Goal: Information Seeking & Learning: Find specific fact

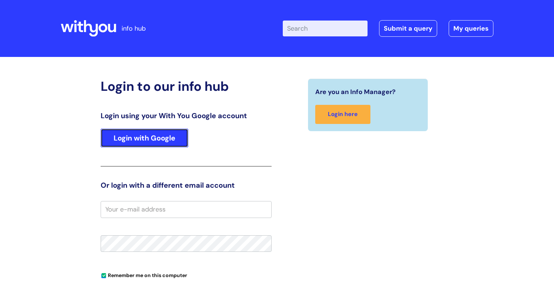
click at [132, 136] on link "Login with Google" at bounding box center [145, 138] width 88 height 19
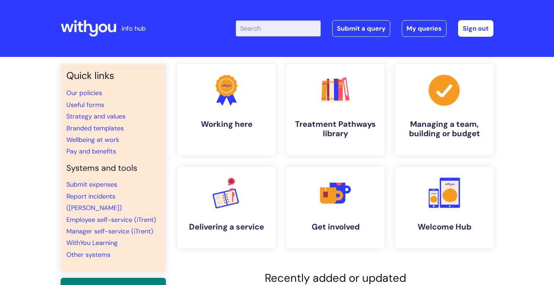
click at [240, 25] on input "Enter your search term here..." at bounding box center [278, 29] width 85 height 16
type input "food alowance"
click button "Search" at bounding box center [0, 0] width 0 height 0
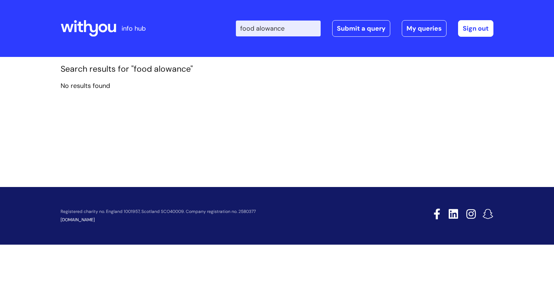
click at [259, 24] on input "food alowance" at bounding box center [278, 29] width 85 height 16
type input "food allowance"
click button "Search" at bounding box center [0, 0] width 0 height 0
click at [270, 28] on input "food allowance" at bounding box center [278, 29] width 85 height 16
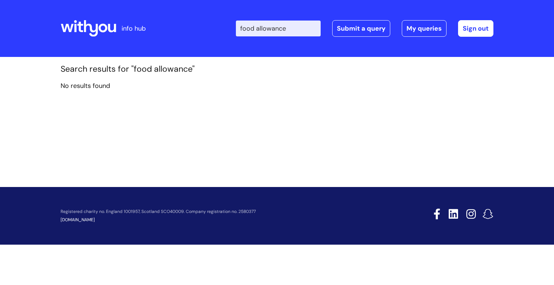
click at [270, 28] on input "food allowance" at bounding box center [278, 29] width 85 height 16
type input "food"
click button "Search" at bounding box center [0, 0] width 0 height 0
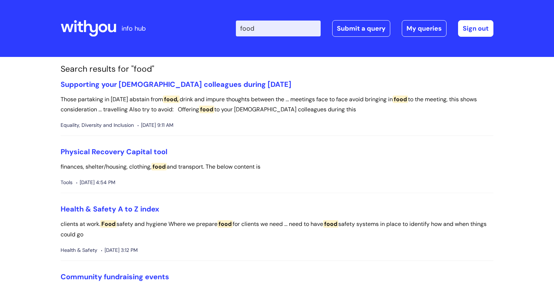
click at [268, 29] on input "food" at bounding box center [278, 29] width 85 height 16
type input "expences"
click button "Search" at bounding box center [0, 0] width 0 height 0
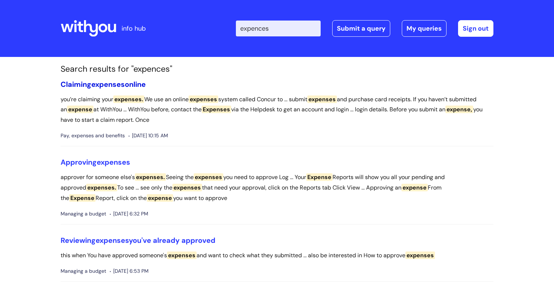
click at [97, 85] on span "expenses" at bounding box center [108, 84] width 34 height 9
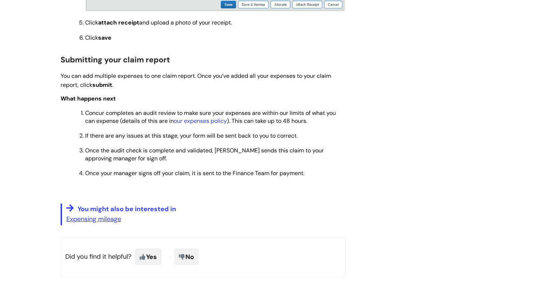
scroll to position [726, 0]
click at [205, 124] on link "our expenses policy" at bounding box center [200, 121] width 53 height 8
